Goal: Task Accomplishment & Management: Use online tool/utility

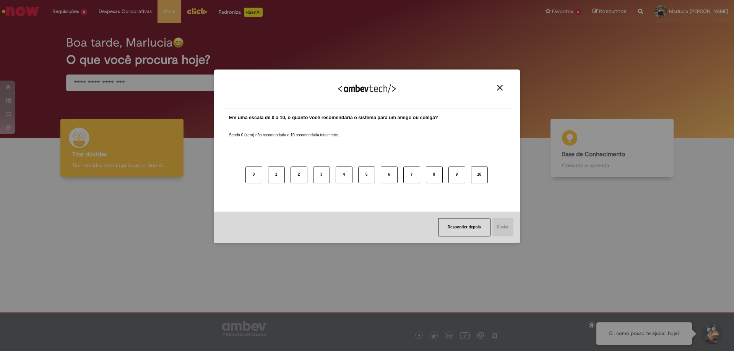
click at [497, 85] on button "Close" at bounding box center [500, 88] width 10 height 7
click at [503, 89] on button "Close" at bounding box center [500, 88] width 10 height 7
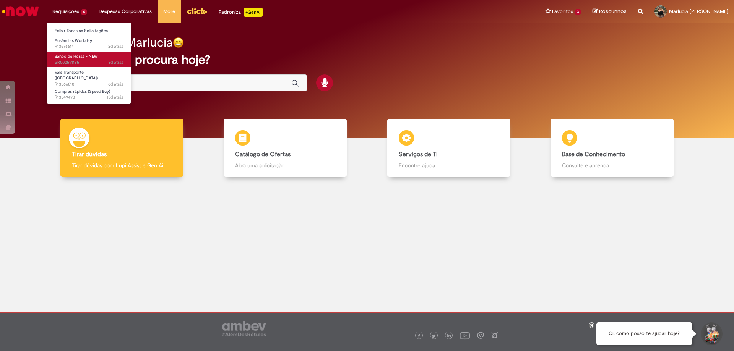
click at [70, 56] on span "Banco de Horas - NEW" at bounding box center [76, 57] width 43 height 6
